Goal: Task Accomplishment & Management: Manage account settings

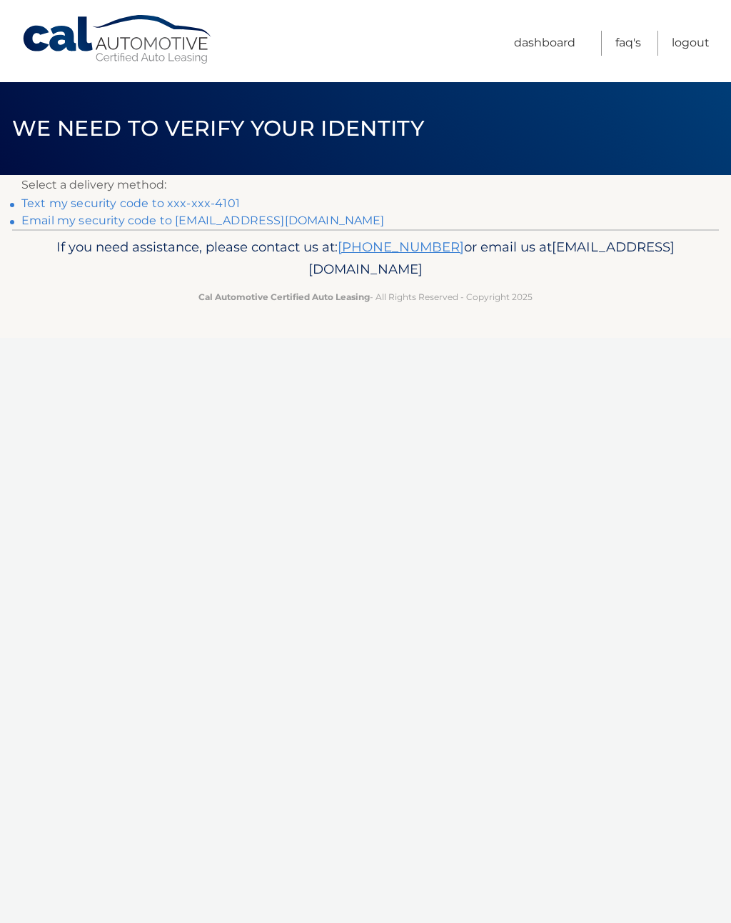
click at [160, 204] on link "Text my security code to xxx-xxx-4101" at bounding box center [130, 203] width 219 height 14
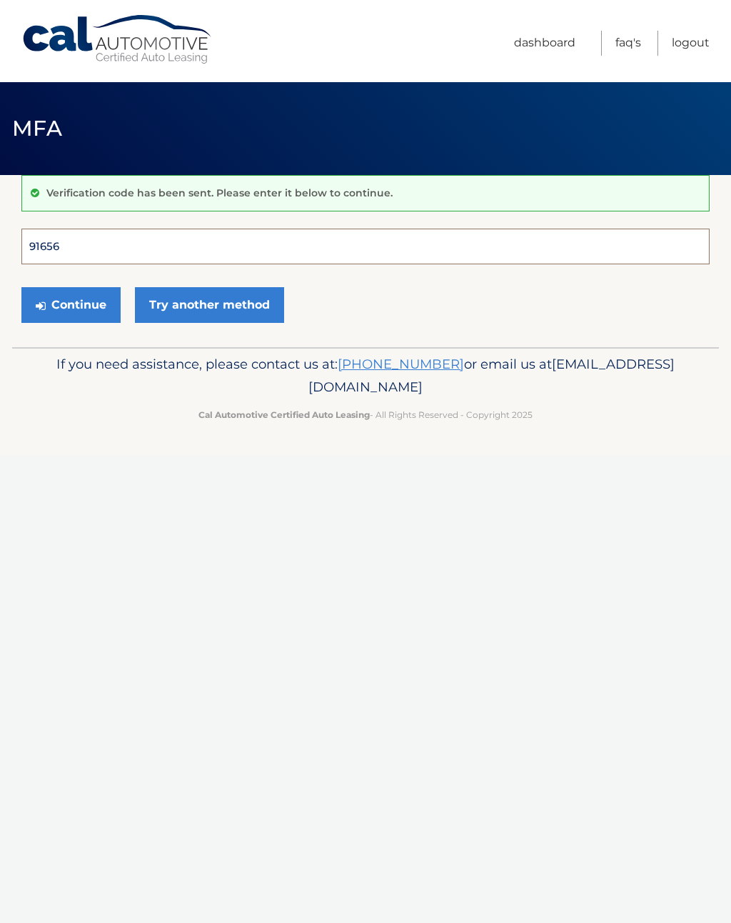
type input "916566"
click at [71, 304] on button "Continue" at bounding box center [70, 305] width 99 height 36
click at [73, 306] on button "Continue" at bounding box center [70, 305] width 99 height 36
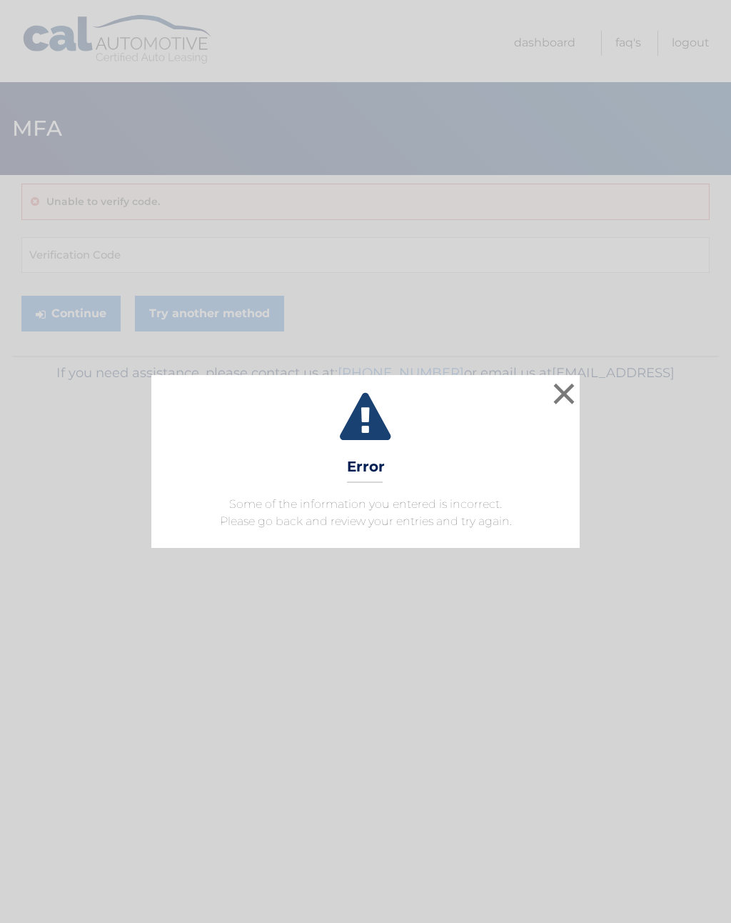
click at [565, 395] on button "×" at bounding box center [564, 393] width 29 height 29
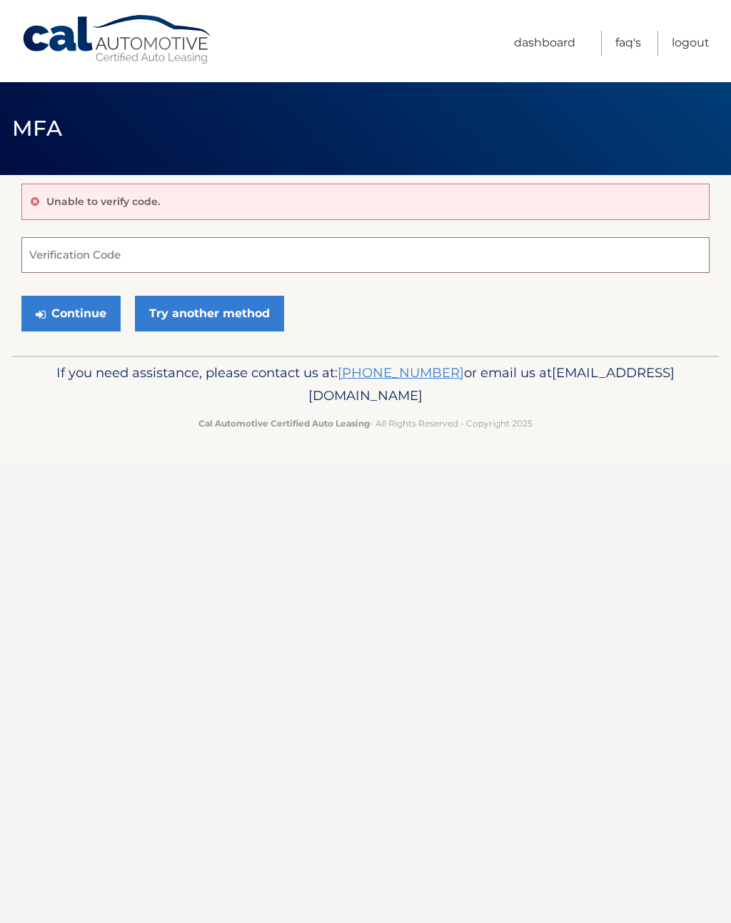
click at [168, 242] on input "Verification Code" at bounding box center [365, 255] width 688 height 36
type input "916566"
click at [81, 314] on button "Continue" at bounding box center [70, 314] width 99 height 36
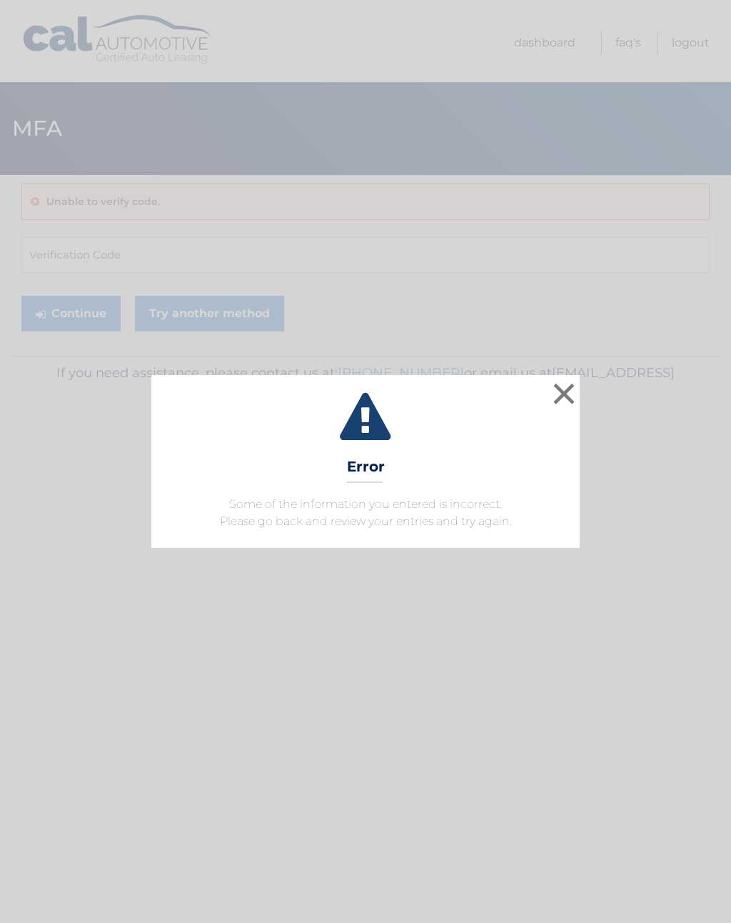
click at [564, 405] on button "×" at bounding box center [564, 393] width 29 height 29
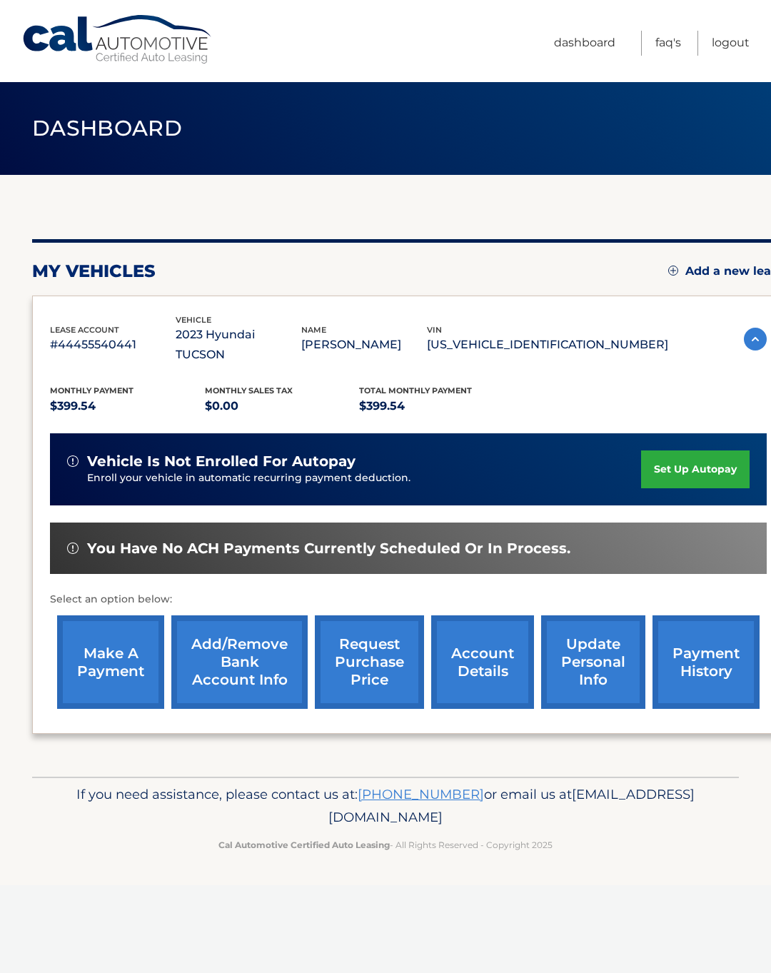
click at [116, 644] on link "make a payment" at bounding box center [110, 663] width 107 height 94
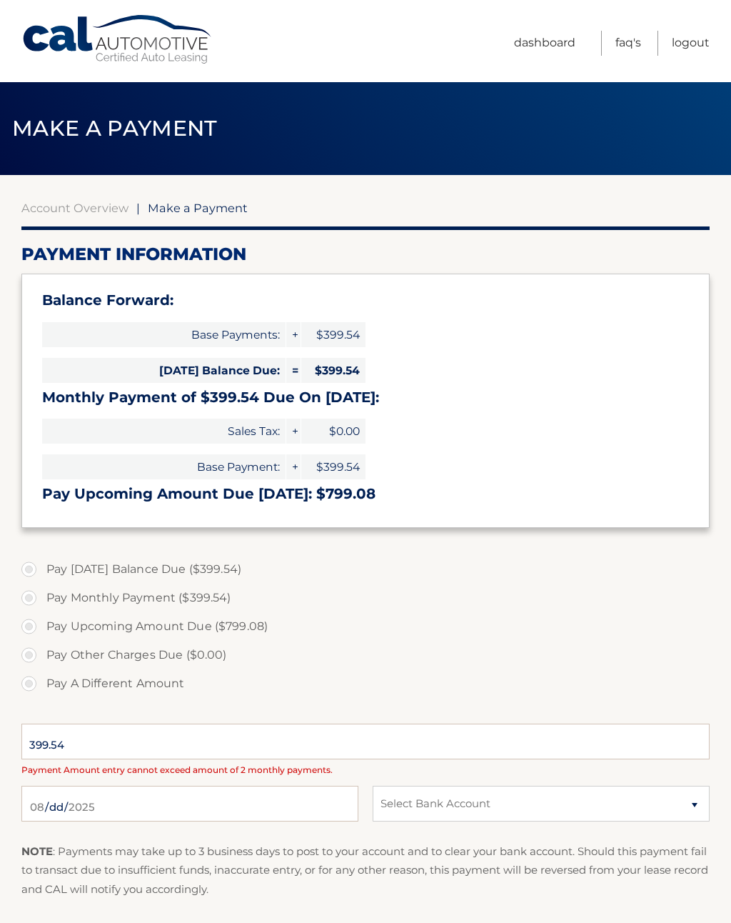
select select "MWFkMGY2MDQtZTNmOC00NWIwLWE0ODktNTg0NTg2OTlmYTdi"
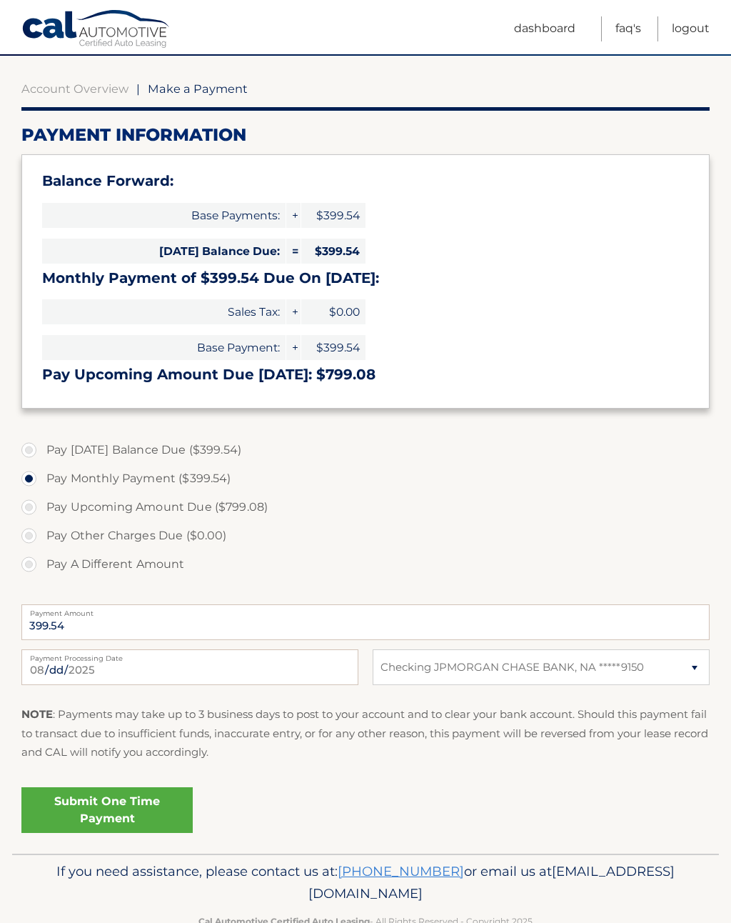
scroll to position [132, 0]
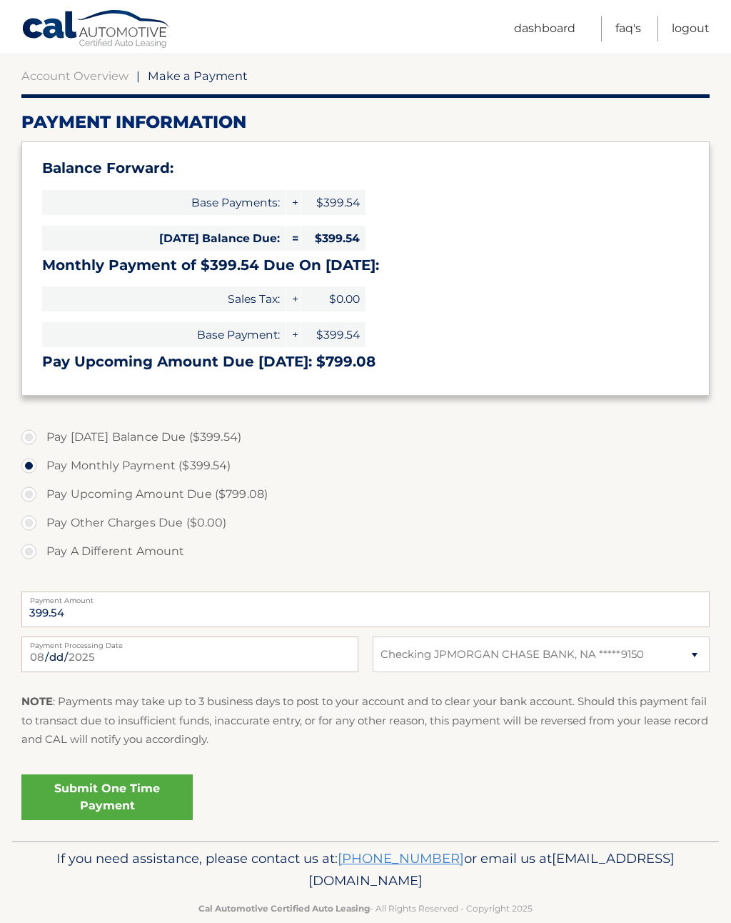
click at [156, 798] on link "Submit One Time Payment" at bounding box center [106, 797] width 171 height 46
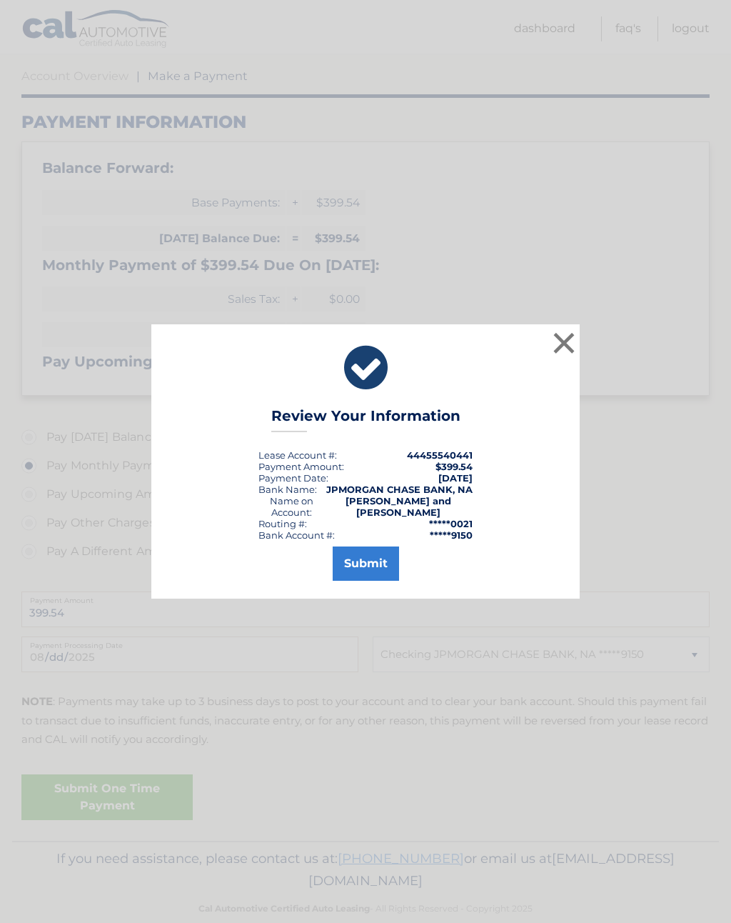
click at [384, 576] on button "Submit" at bounding box center [366, 563] width 66 height 34
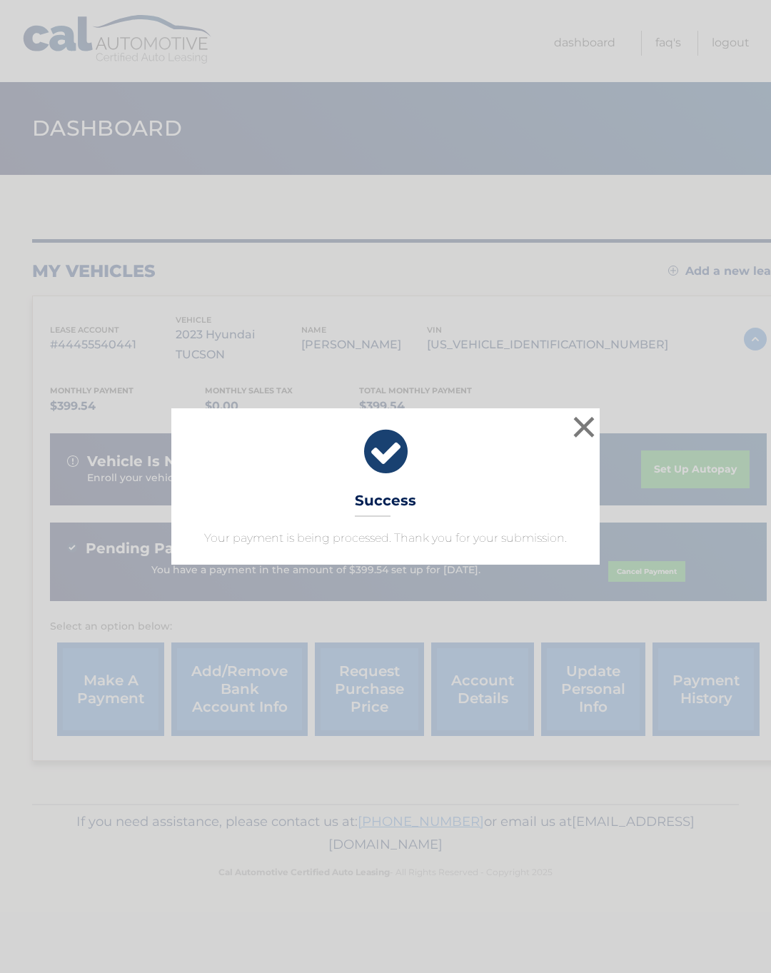
click at [590, 431] on button "×" at bounding box center [584, 427] width 29 height 29
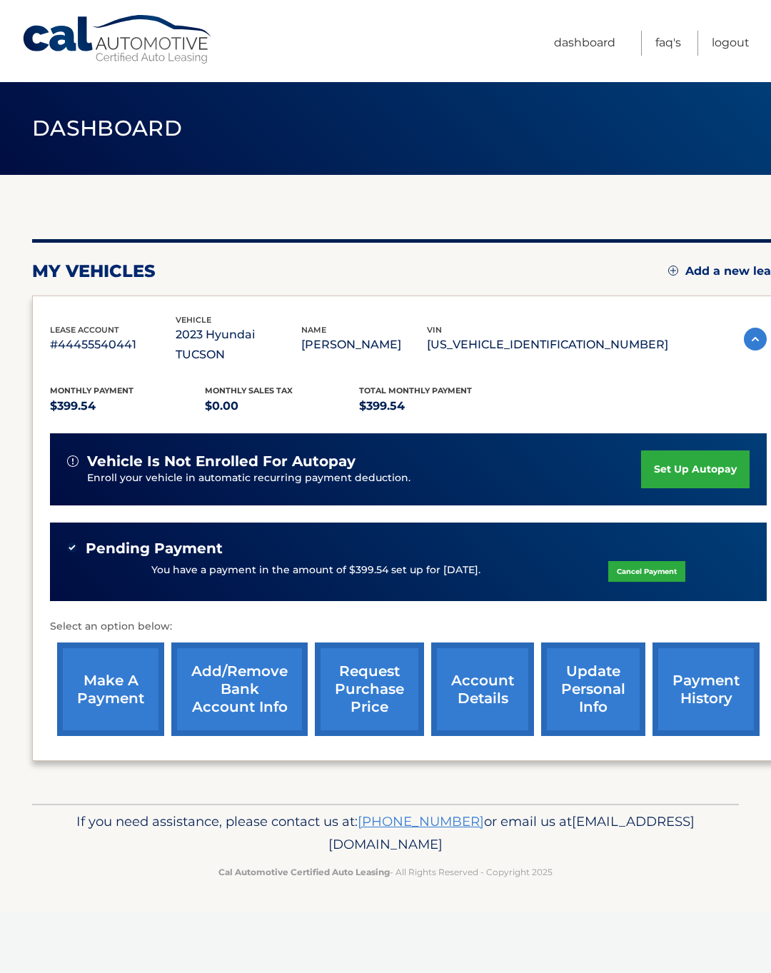
click at [738, 50] on link "Logout" at bounding box center [731, 43] width 38 height 25
